Goal: Task Accomplishment & Management: Manage account settings

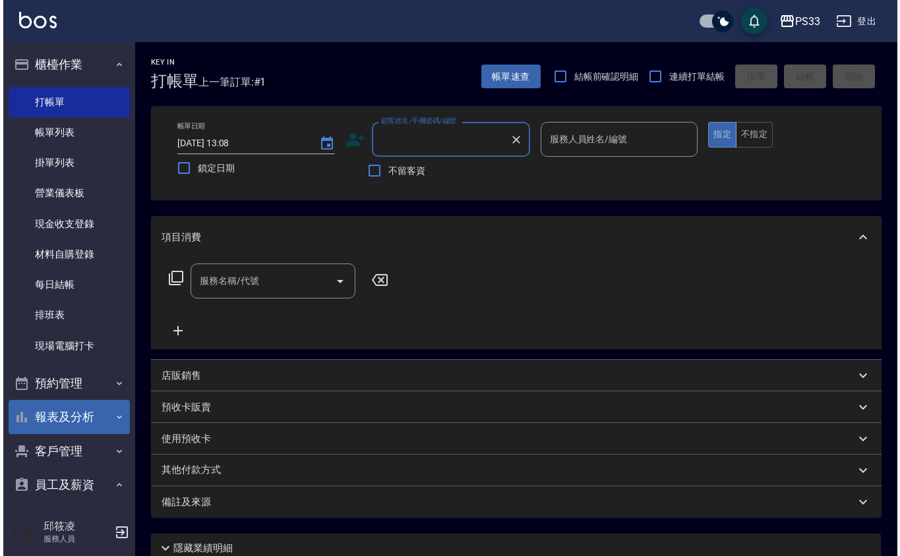
scroll to position [51, 0]
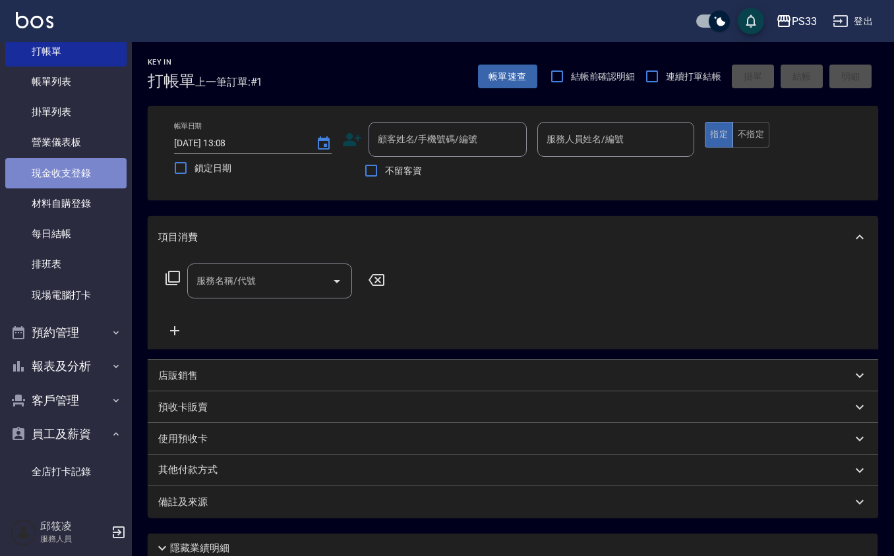
click at [75, 180] on link "現金收支登錄" at bounding box center [65, 173] width 121 height 30
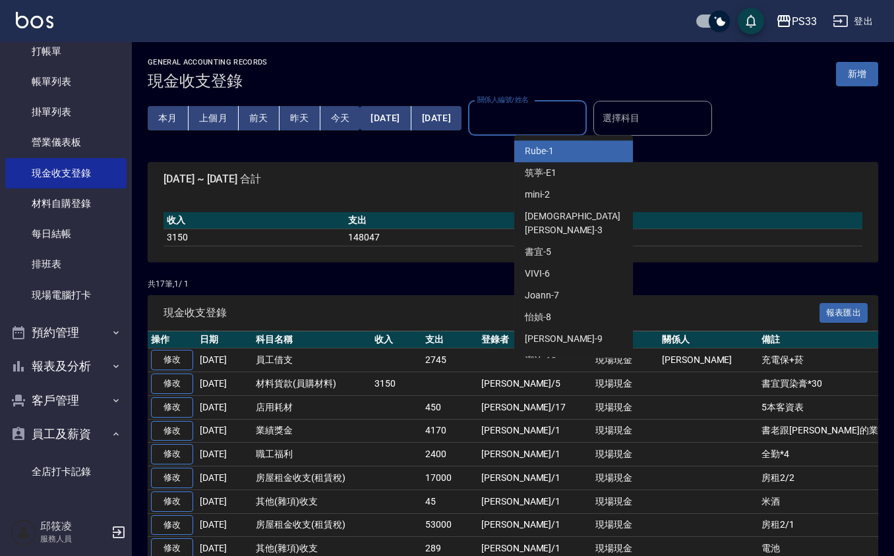
click at [554, 122] on input "關係人編號/姓名" at bounding box center [527, 118] width 107 height 23
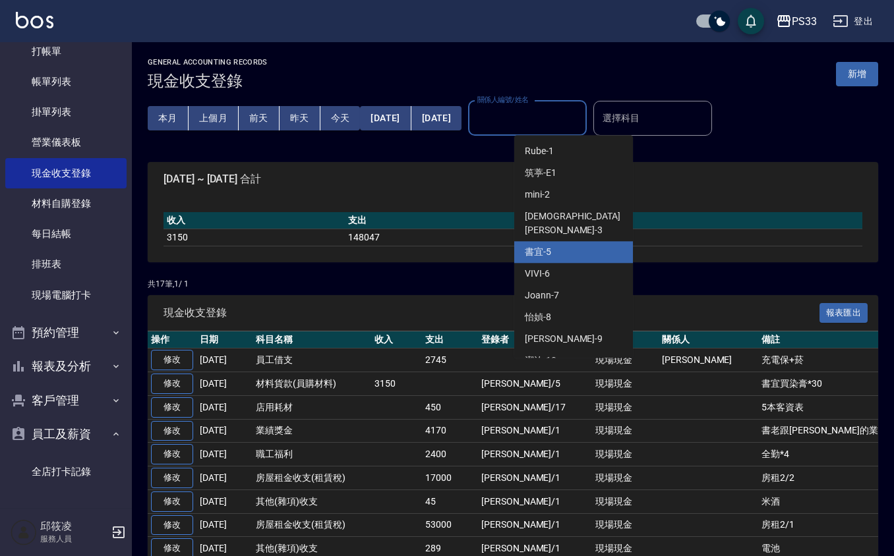
click at [585, 241] on div "書宜 -5" at bounding box center [573, 252] width 119 height 22
type input "書宜-5"
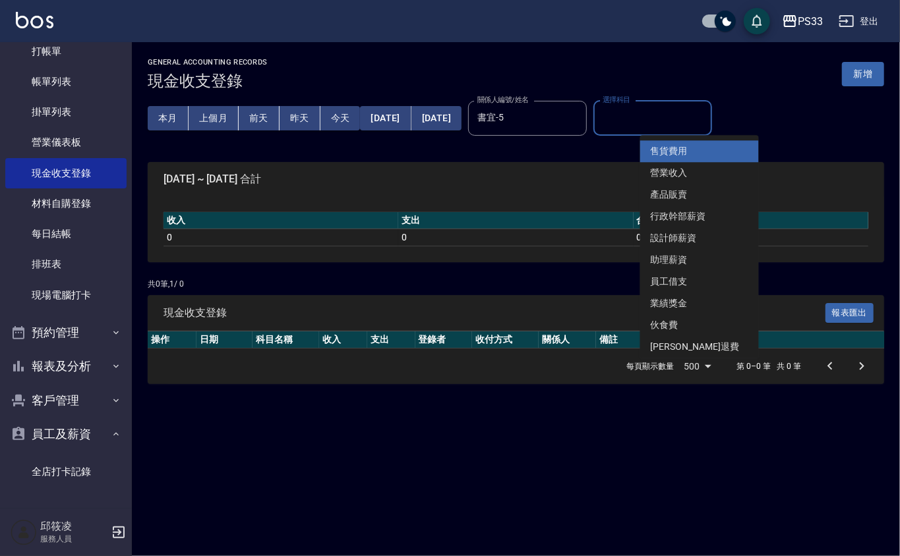
click at [673, 116] on input "選擇科目" at bounding box center [652, 118] width 107 height 23
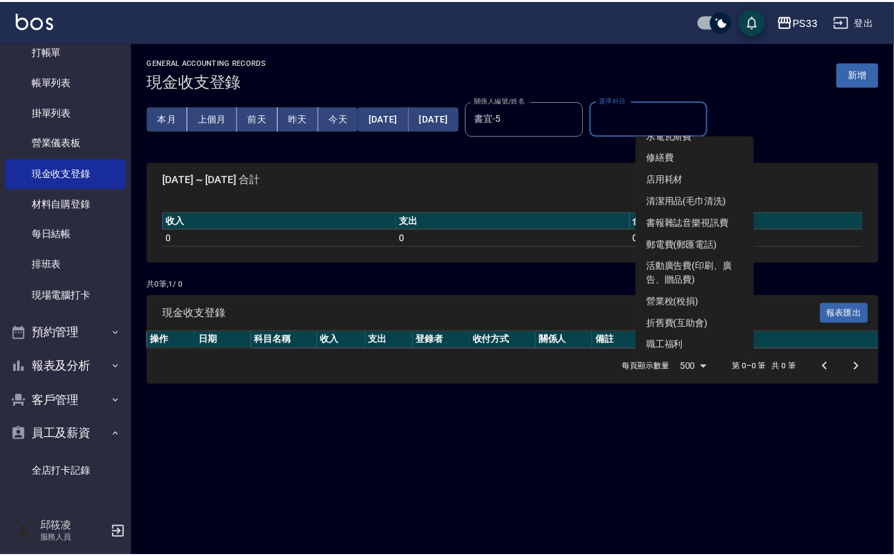
scroll to position [351, 0]
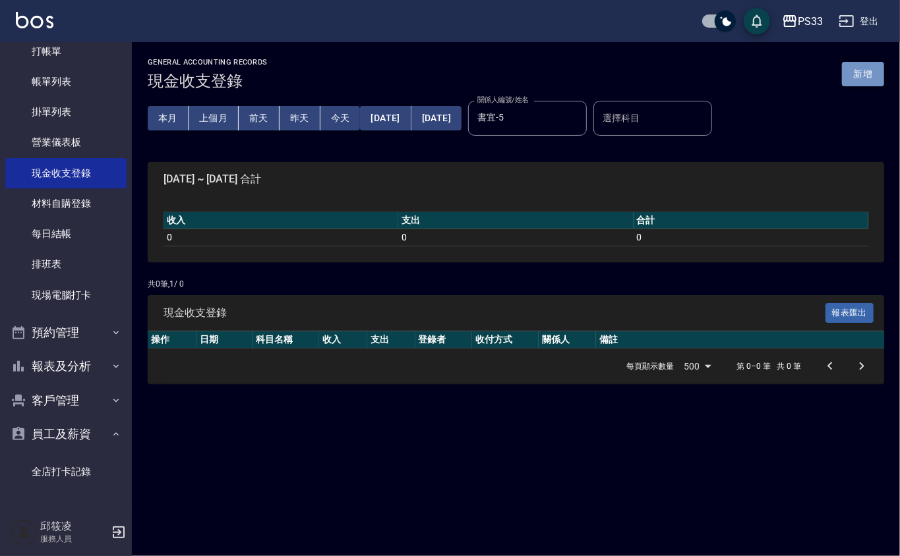
click at [868, 78] on button "新增" at bounding box center [863, 74] width 42 height 24
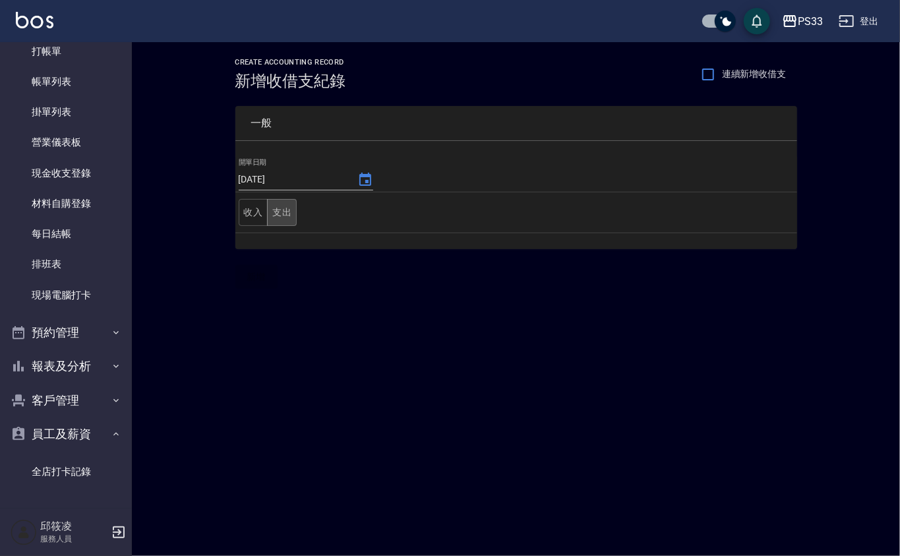
click at [278, 214] on button "支出" at bounding box center [282, 212] width 30 height 27
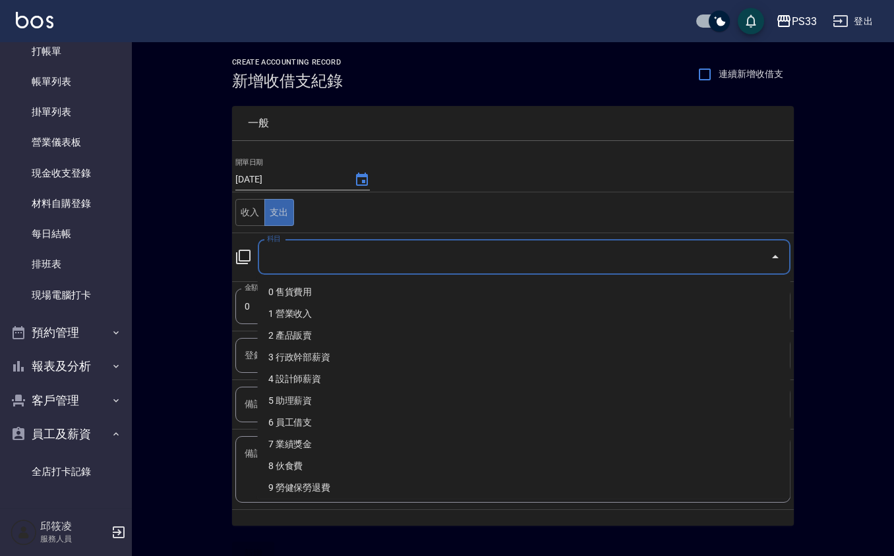
click at [395, 264] on input "科目" at bounding box center [514, 257] width 501 height 23
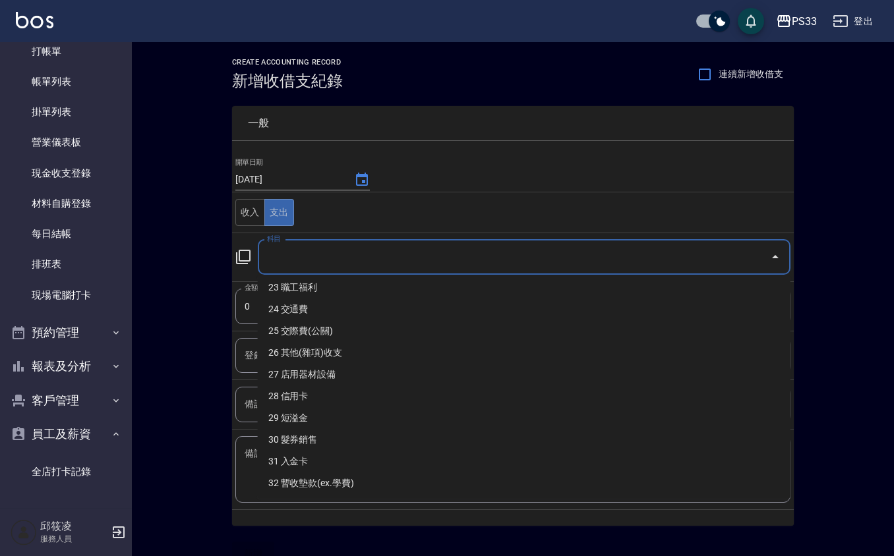
scroll to position [527, 0]
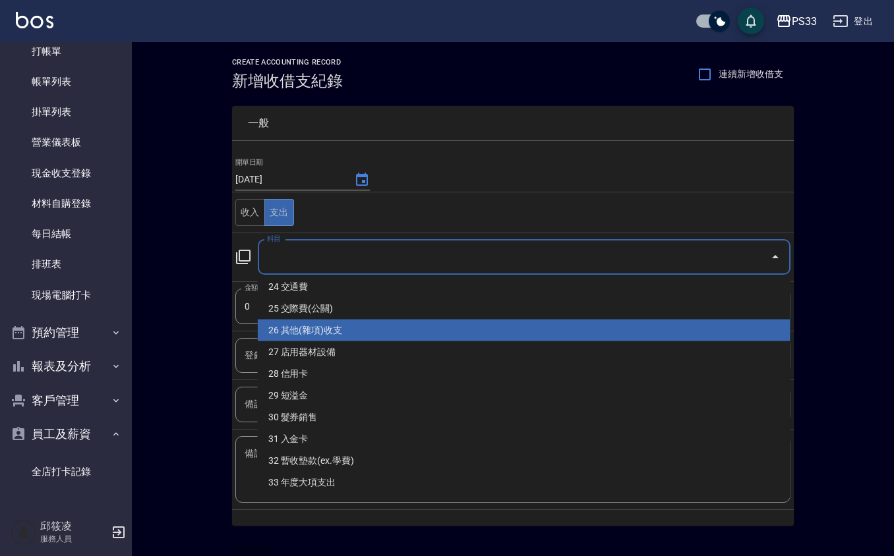
click at [343, 333] on li "26 其他(雜項)收支" at bounding box center [524, 331] width 532 height 22
type input "26 其他(雜項)收支"
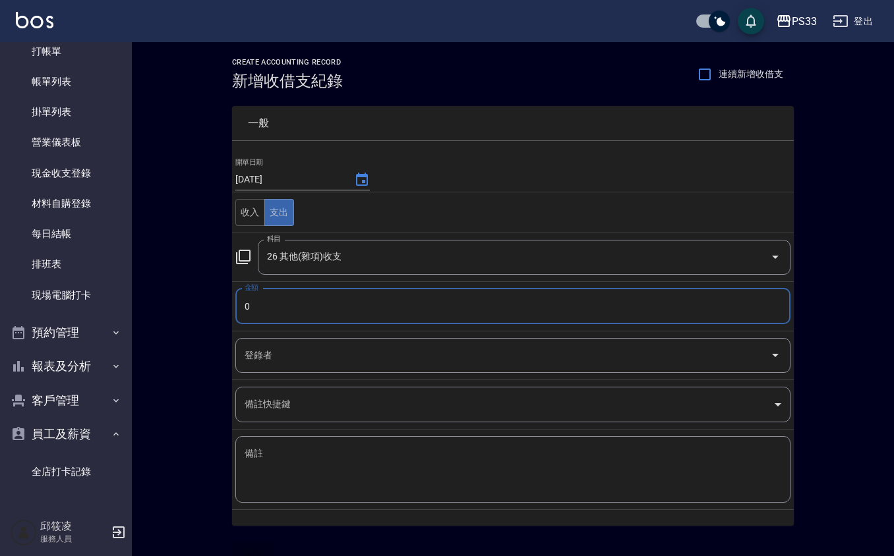
click at [333, 306] on input "0" at bounding box center [512, 307] width 555 height 36
type input "01200"
click at [344, 451] on textarea "備註" at bounding box center [512, 469] width 536 height 45
type textarea "地基主拜拜"
click at [322, 289] on input "01200" at bounding box center [512, 307] width 555 height 36
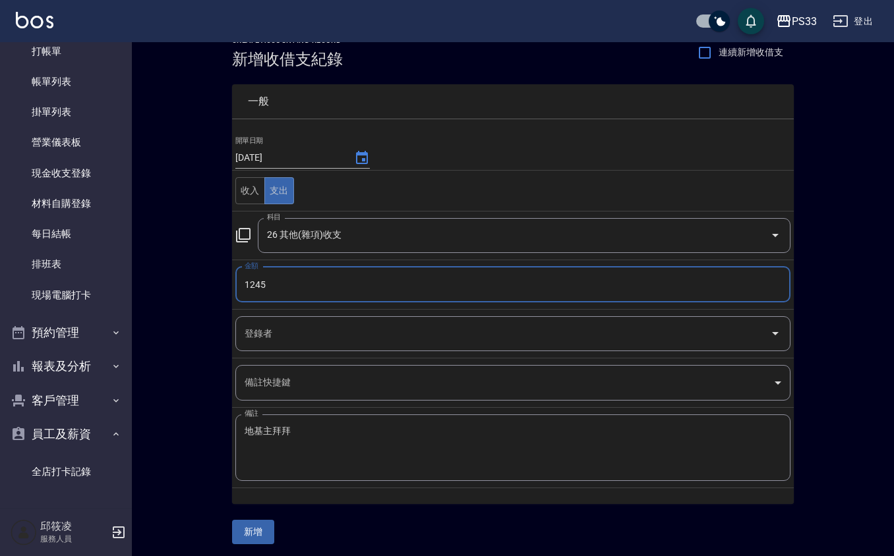
scroll to position [27, 0]
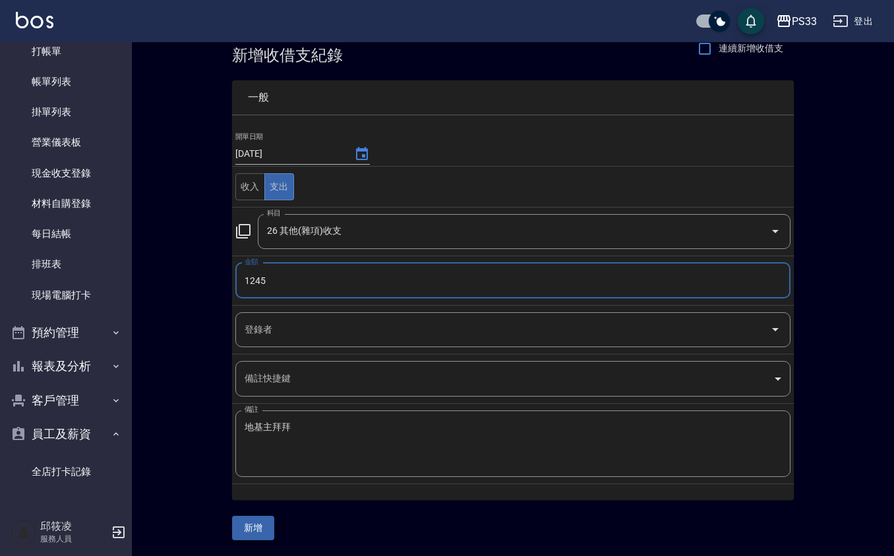
type input "1245"
click at [246, 525] on button "新增" at bounding box center [253, 528] width 42 height 24
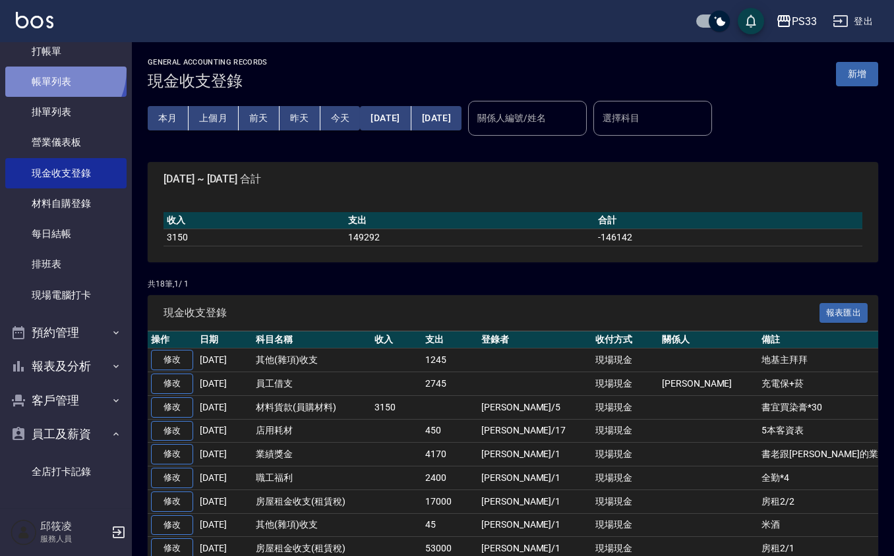
click at [53, 70] on link "帳單列表" at bounding box center [65, 82] width 121 height 30
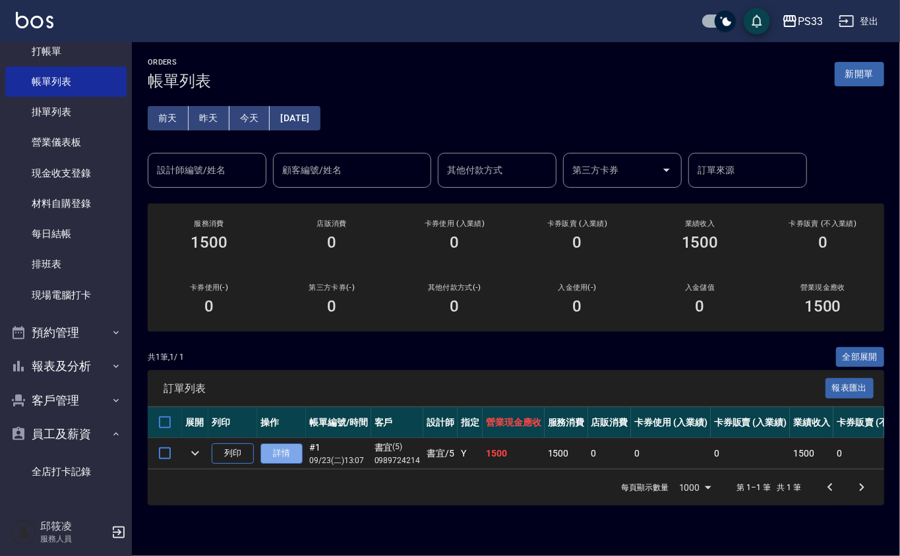
click at [281, 443] on link "詳情" at bounding box center [281, 453] width 42 height 20
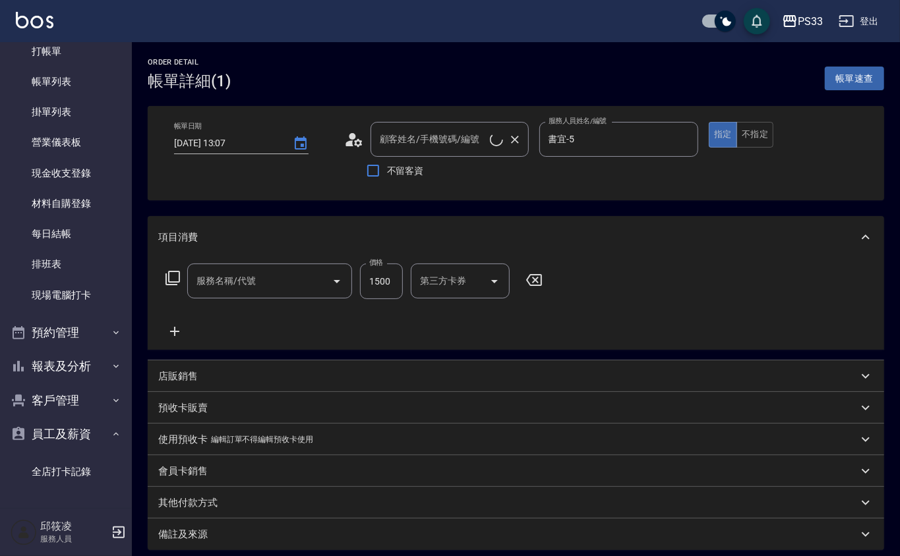
type input "[DATE] 13:07"
type input "書宜-5"
type input "設計染髮(404)"
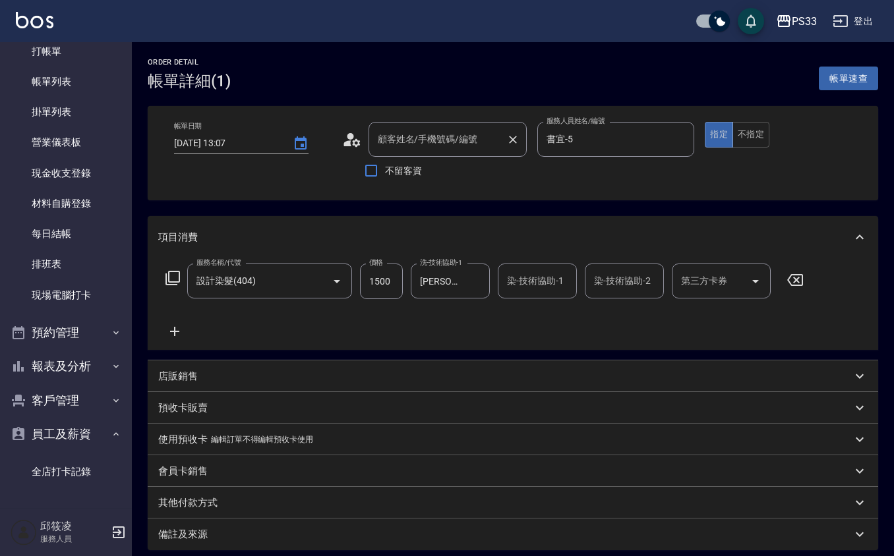
type input "書宜/0989724214/5"
click at [509, 137] on icon "Clear" at bounding box center [512, 139] width 13 height 13
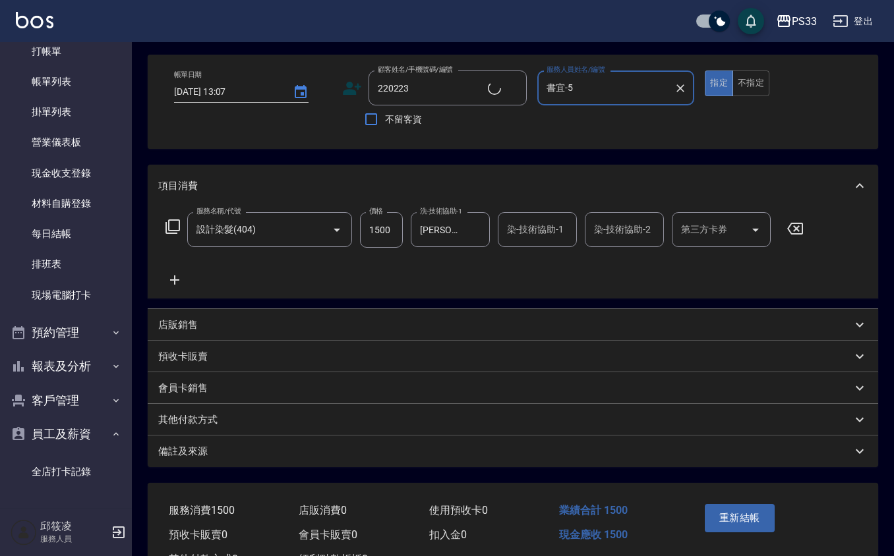
type input "[PERSON_NAME]/0982566256/220223"
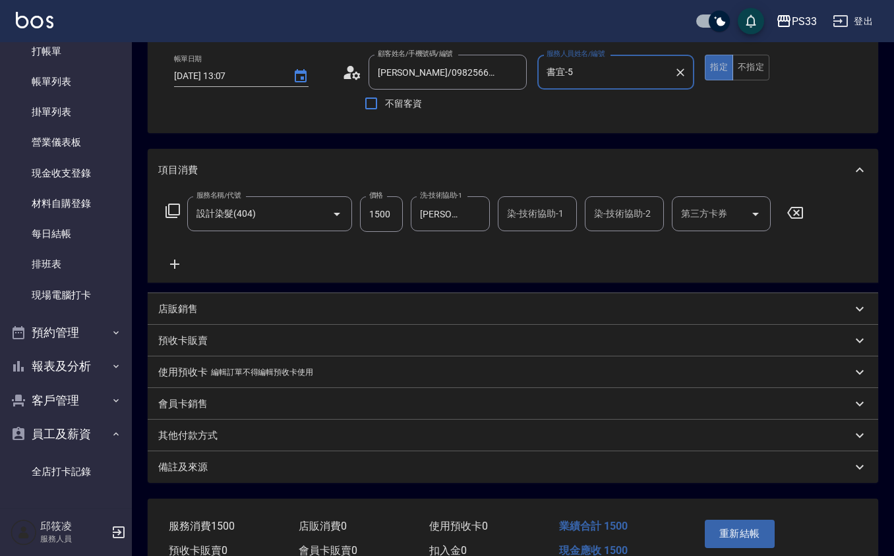
scroll to position [133, 0]
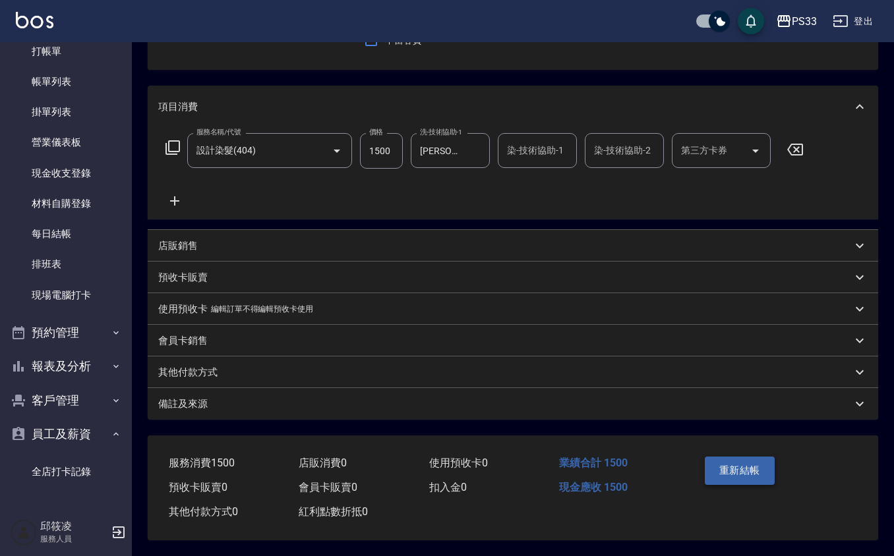
click at [742, 469] on button "重新結帳" at bounding box center [739, 471] width 70 height 28
